Goal: Transaction & Acquisition: Purchase product/service

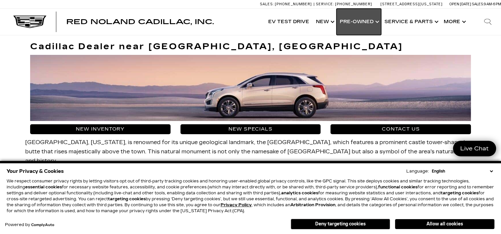
click at [356, 20] on link "Show Pre-Owned" at bounding box center [358, 22] width 45 height 26
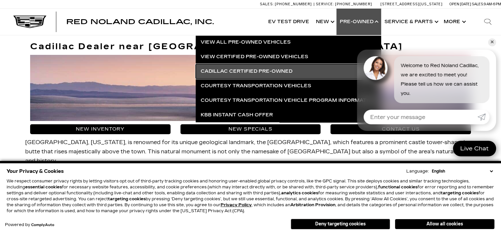
click at [242, 69] on link "Cadillac Certified Pre-Owned" at bounding box center [288, 71] width 185 height 15
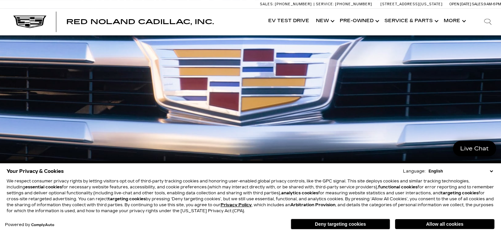
scroll to position [66, 0]
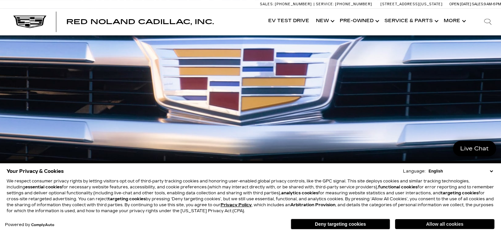
click at [441, 222] on button "Allow all cookies" at bounding box center [444, 225] width 99 height 10
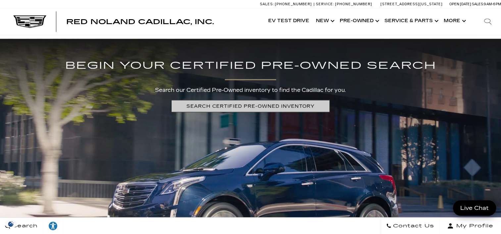
scroll to position [1324, 0]
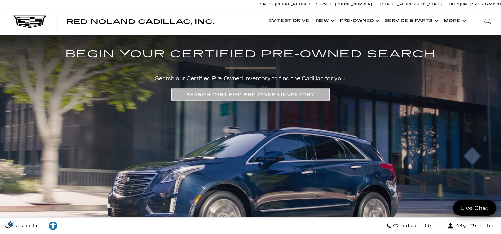
click at [185, 93] on link "SEARCH CERTIFIED PRE-OWNED INVENTORY" at bounding box center [250, 95] width 159 height 12
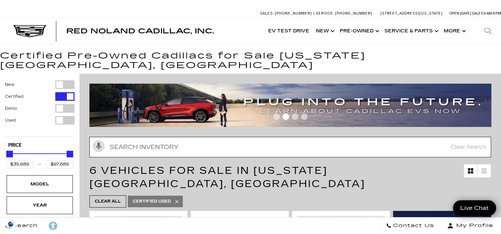
click at [111, 137] on input "text" at bounding box center [290, 147] width 402 height 21
paste input "used 2024 Cadillac XT5 all wheel drive"
type input "used 2024 Cadillac XT5 all wheel drive"
type input "$35,689"
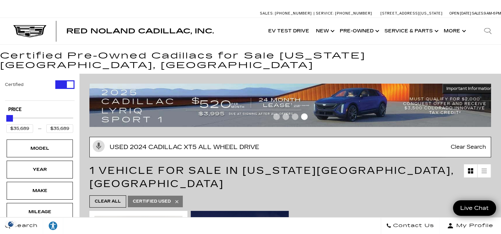
scroll to position [33, 0]
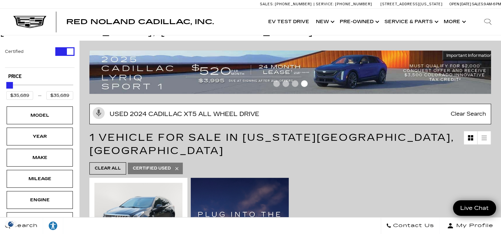
type input "used 2024 Cadillac XT5 all wheel drive"
